Goal: Information Seeking & Learning: Understand process/instructions

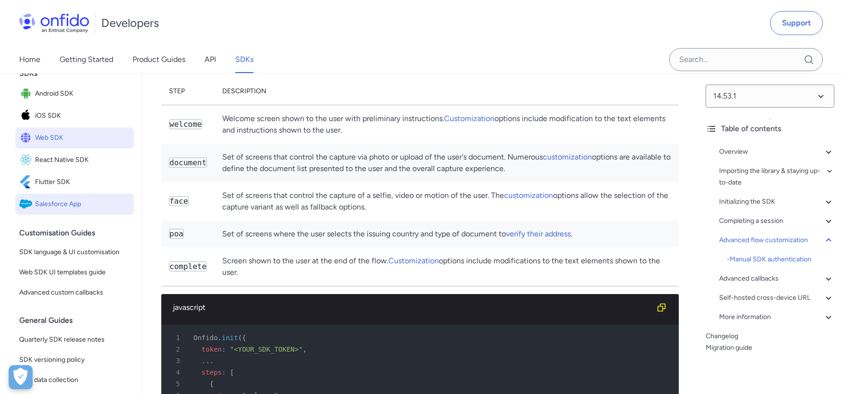
scroll to position [124, 0]
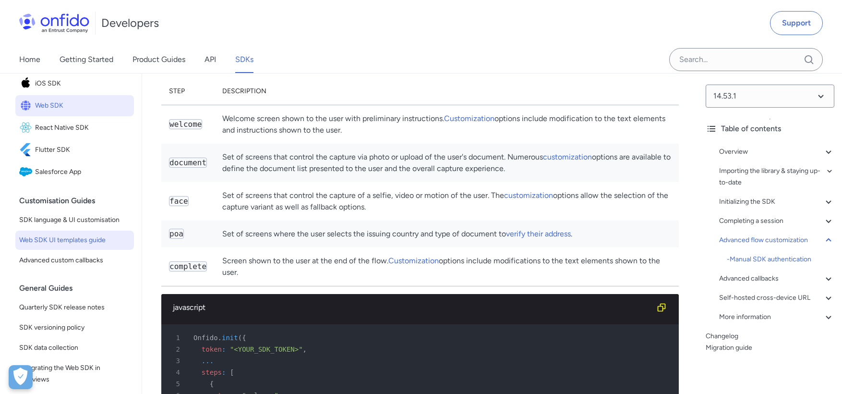
click at [93, 246] on span "Web SDK UI templates guide" at bounding box center [74, 240] width 111 height 12
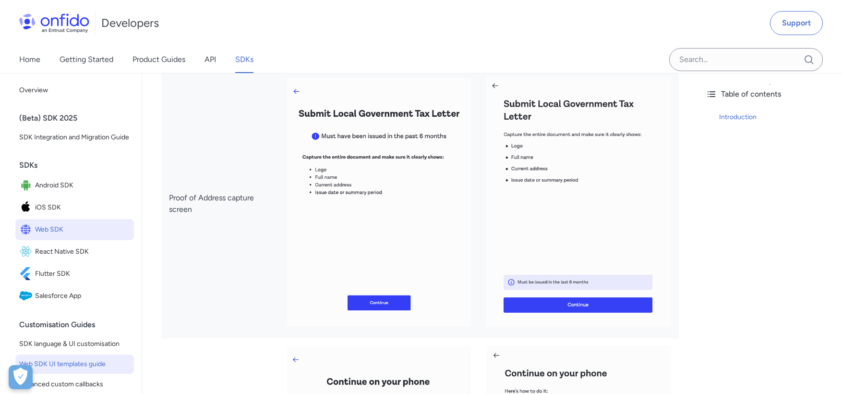
scroll to position [1666, 0]
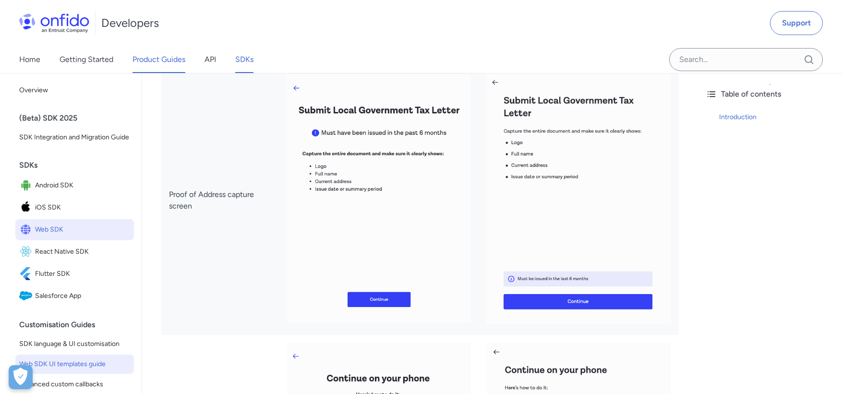
click at [177, 59] on link "Product Guides" at bounding box center [158, 59] width 53 height 27
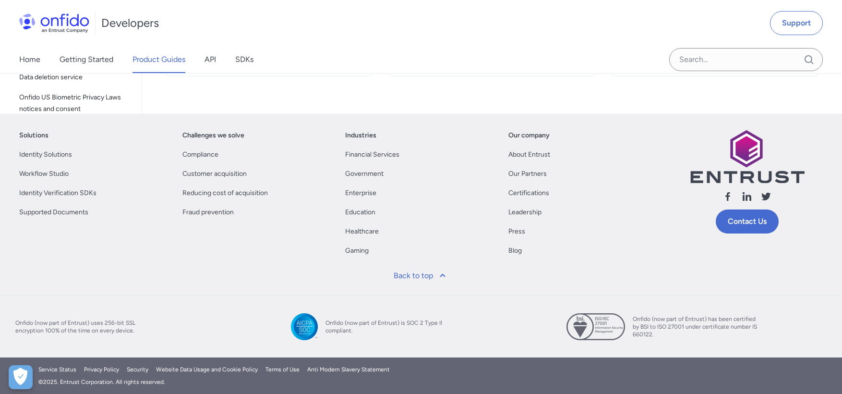
scroll to position [3102, 0]
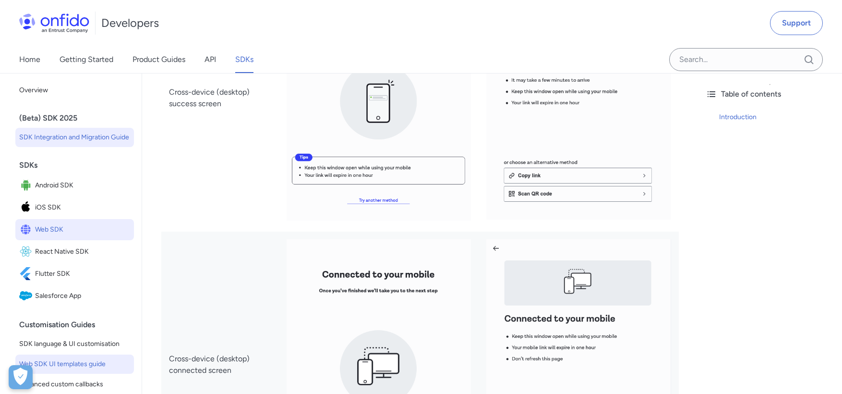
click at [64, 142] on span "SDK Integration and Migration Guide" at bounding box center [74, 138] width 111 height 12
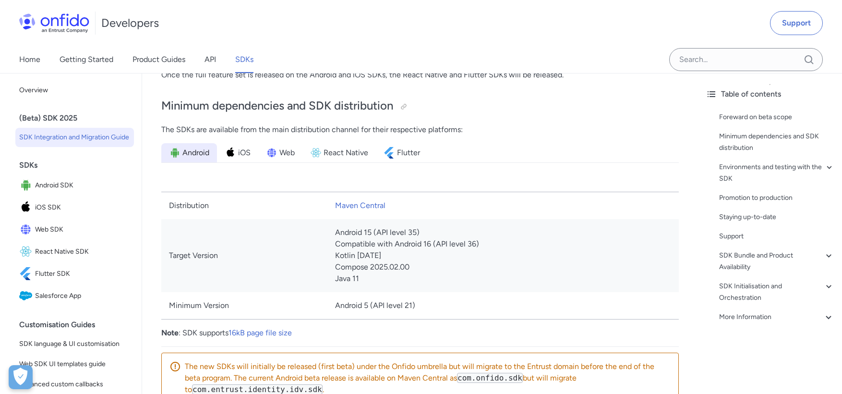
scroll to position [465, 0]
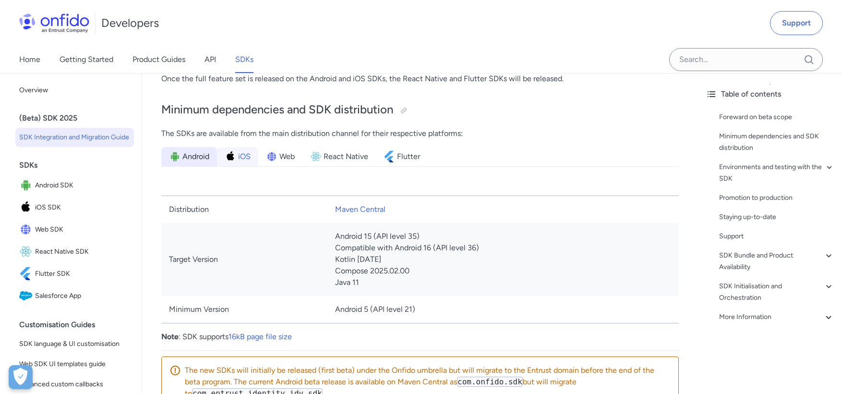
click at [240, 158] on span "iOS" at bounding box center [244, 157] width 12 height 12
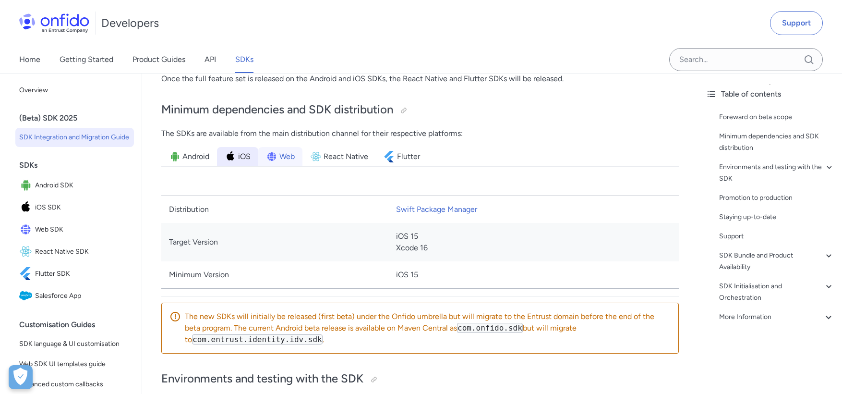
click at [278, 159] on li "Web" at bounding box center [280, 156] width 44 height 19
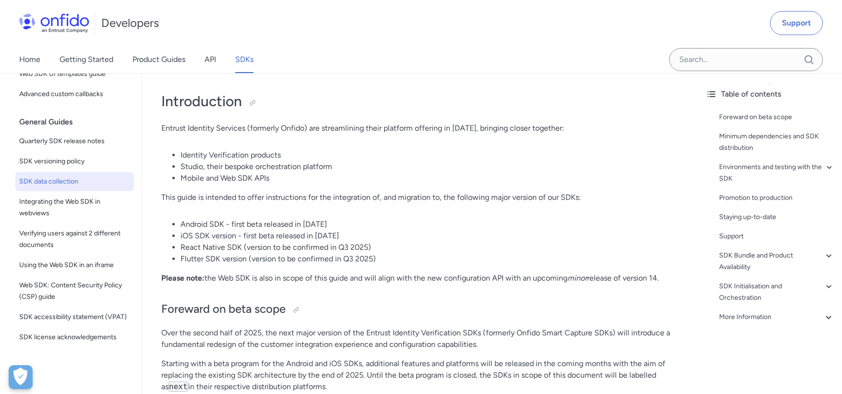
scroll to position [39, 0]
click at [103, 259] on span "Using the Web SDK in an iframe" at bounding box center [74, 265] width 111 height 12
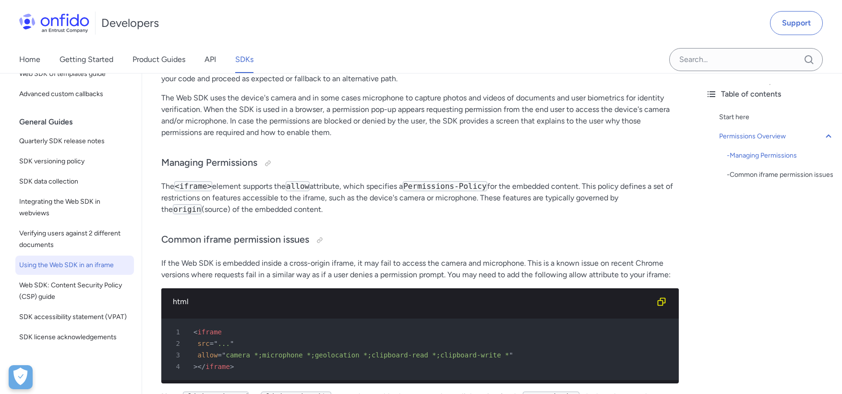
scroll to position [216, 0]
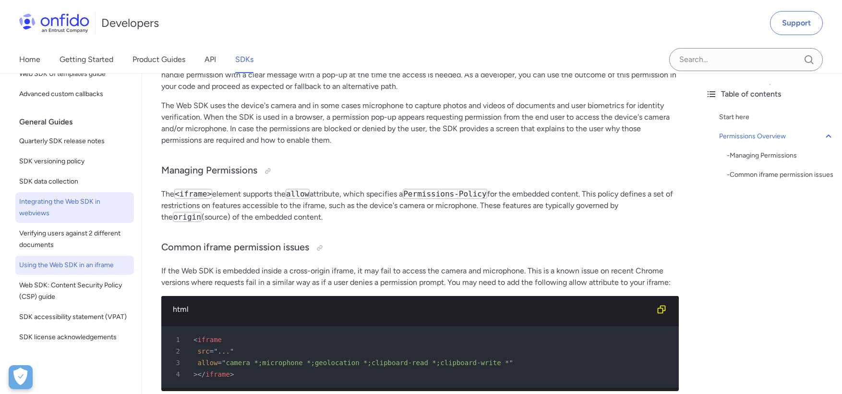
click at [92, 206] on span "Integrating the Web SDK in webviews" at bounding box center [74, 207] width 111 height 23
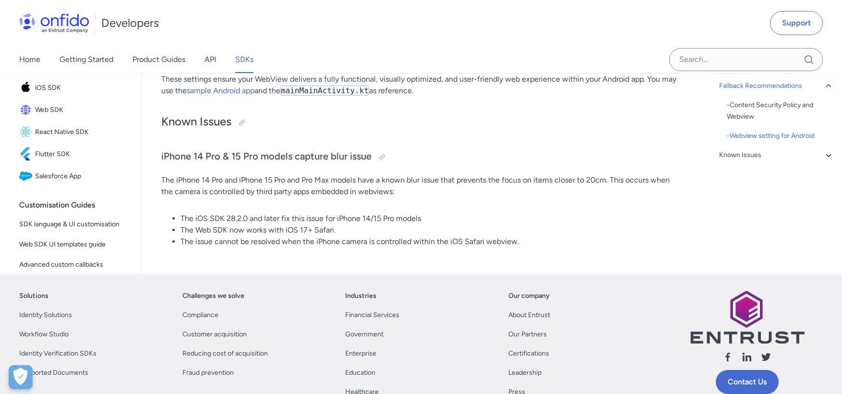
scroll to position [1998, 0]
